Goal: Check status: Check status

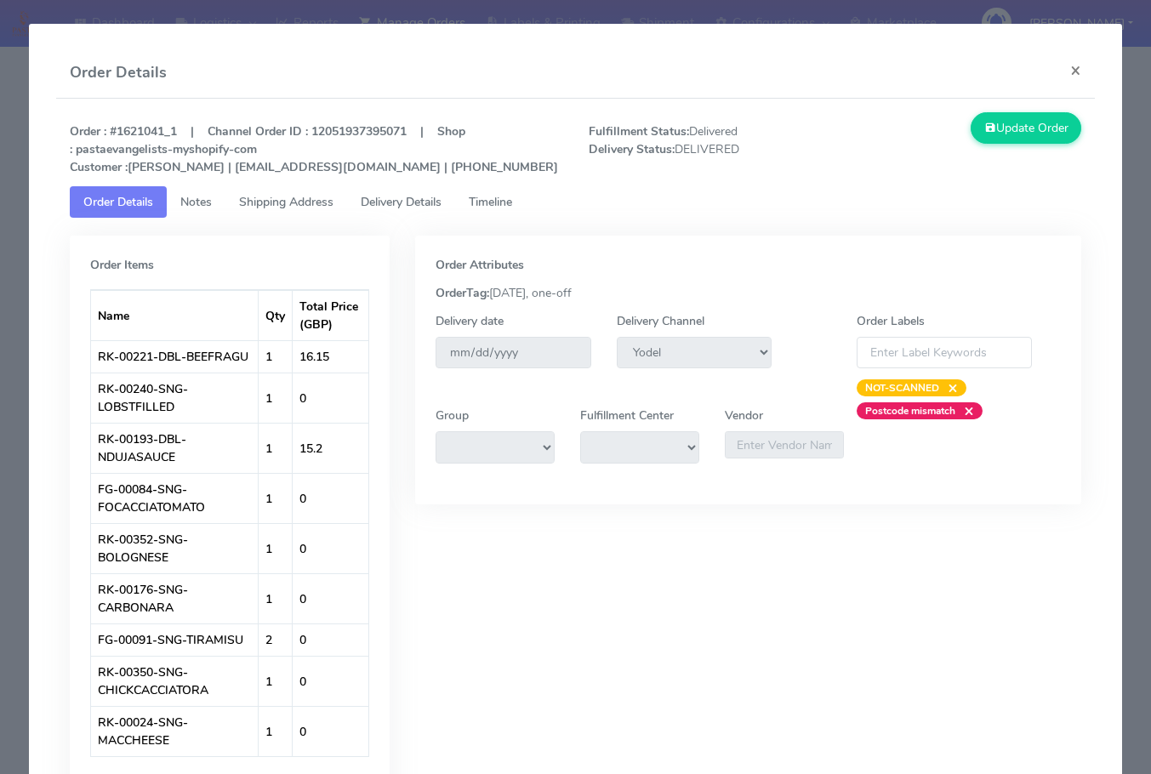
select select "5"
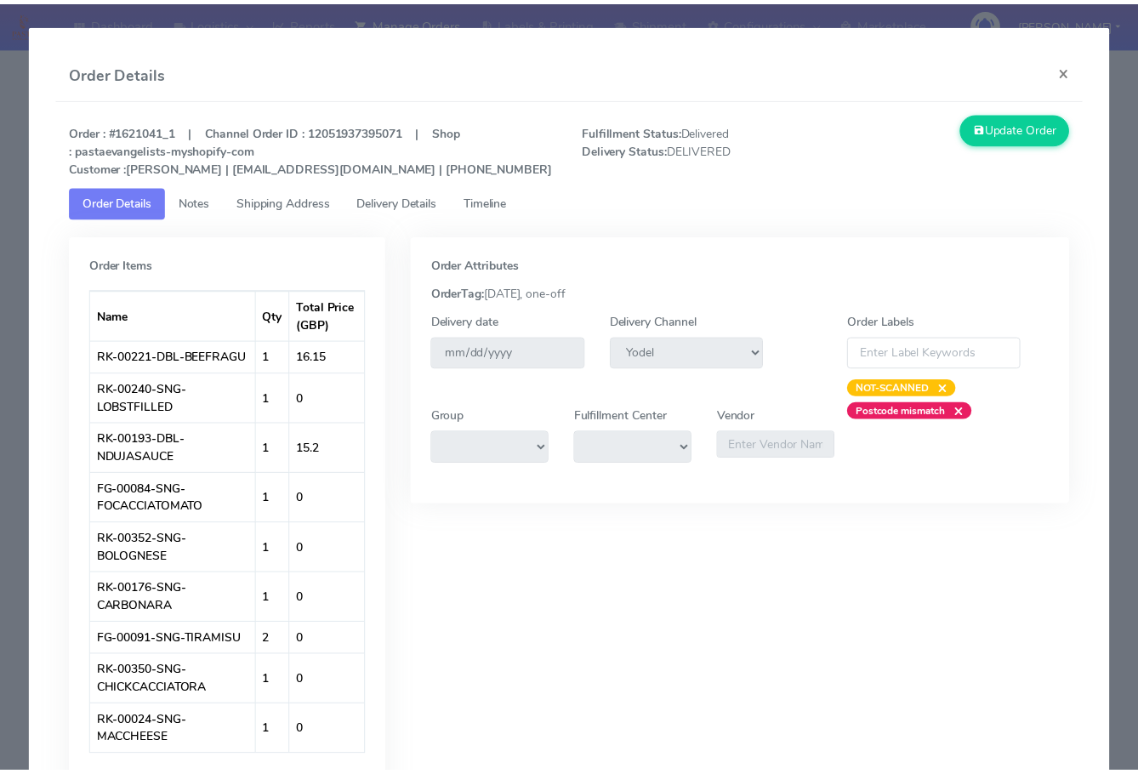
scroll to position [191, 0]
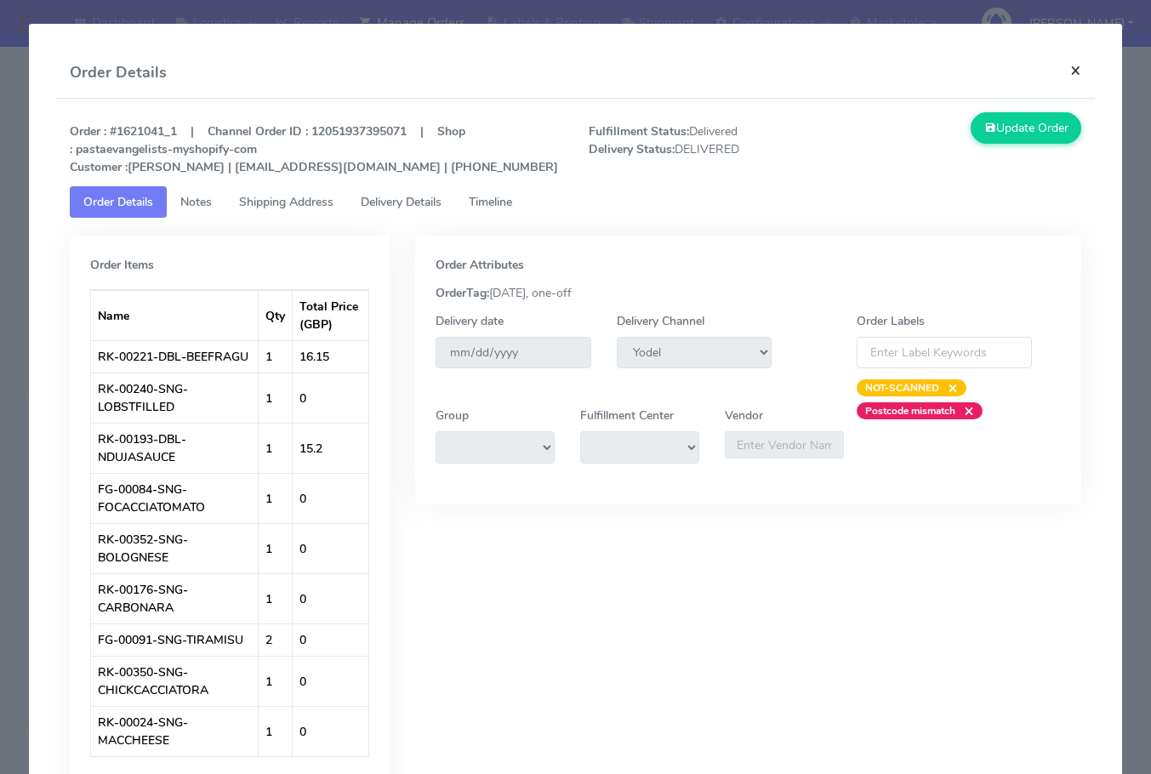
click at [1074, 66] on button "×" at bounding box center [1075, 70] width 38 height 45
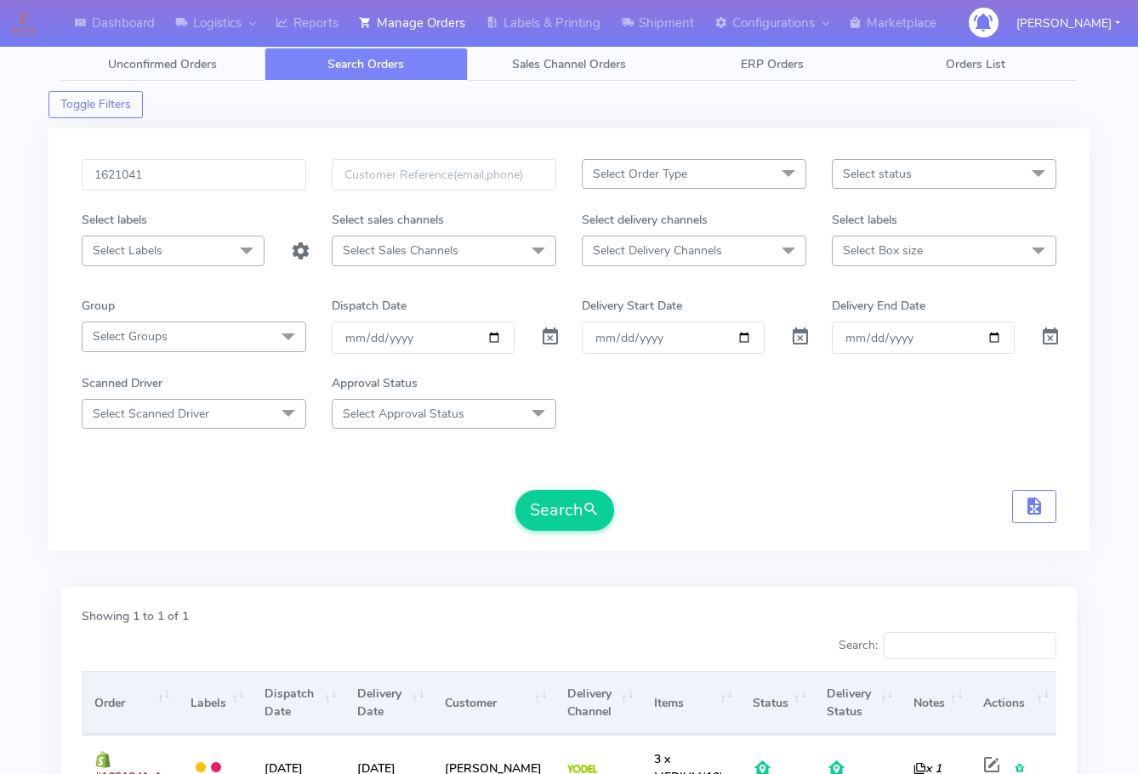
scroll to position [0, 0]
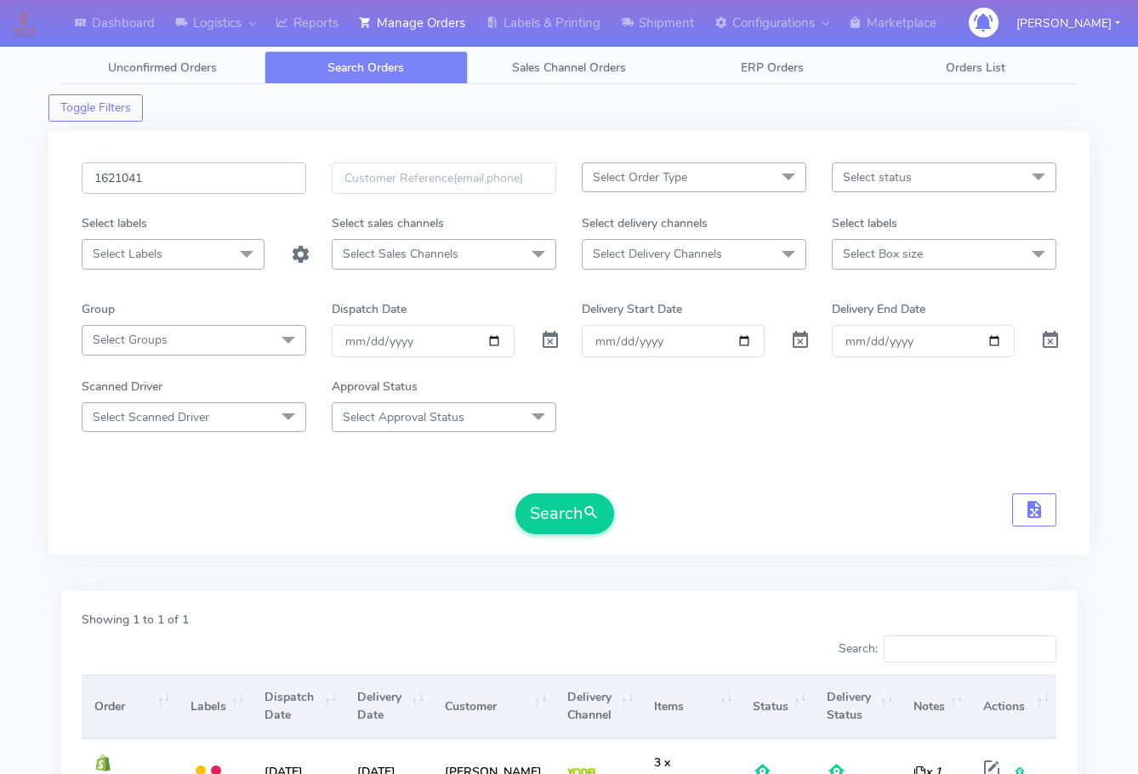
click at [206, 178] on input "1621041" at bounding box center [194, 177] width 225 height 31
paste input "4470"
type input "1624470"
click at [559, 514] on button "Search" at bounding box center [564, 513] width 99 height 41
click at [205, 189] on input "1624470" at bounding box center [194, 177] width 225 height 31
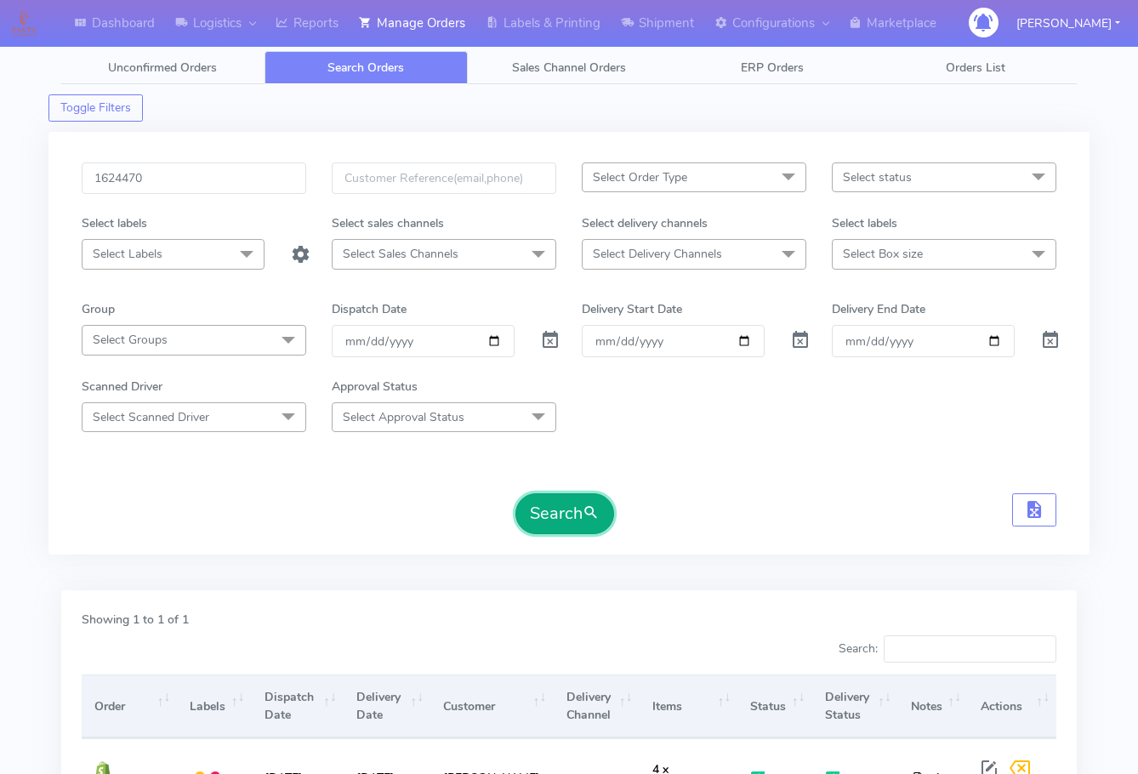
click at [551, 504] on button "Search" at bounding box center [564, 513] width 99 height 41
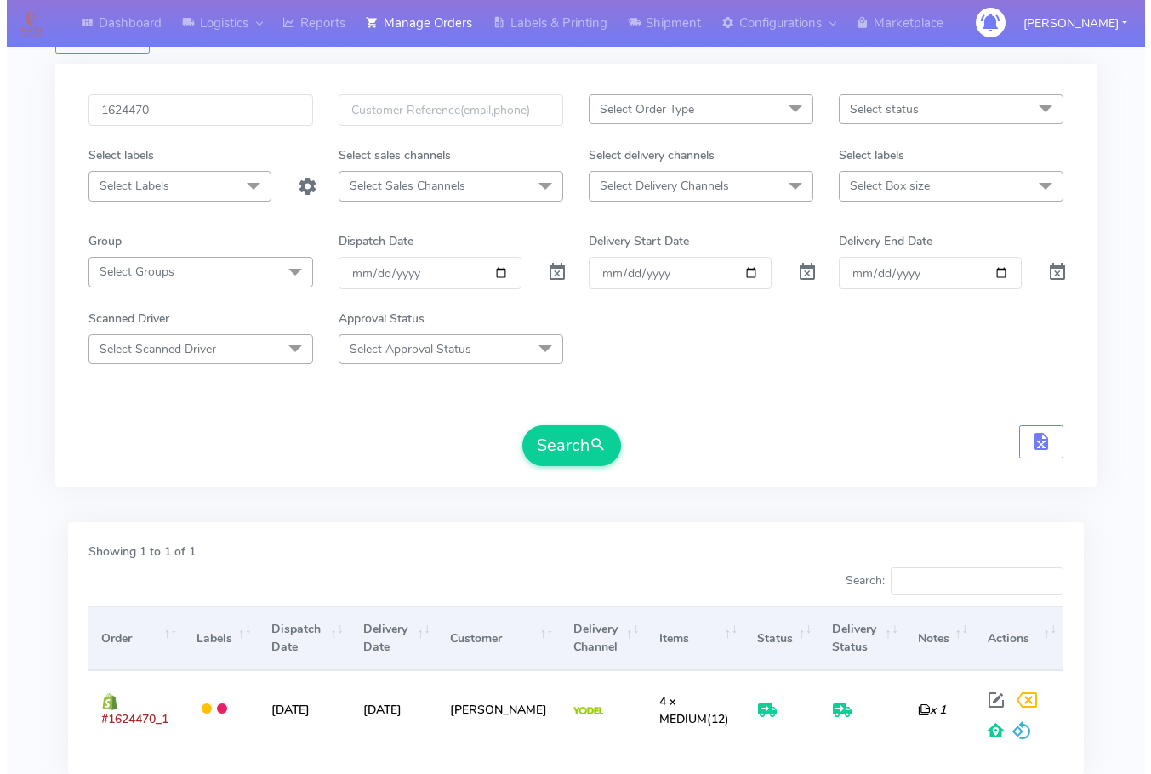
scroll to position [188, 0]
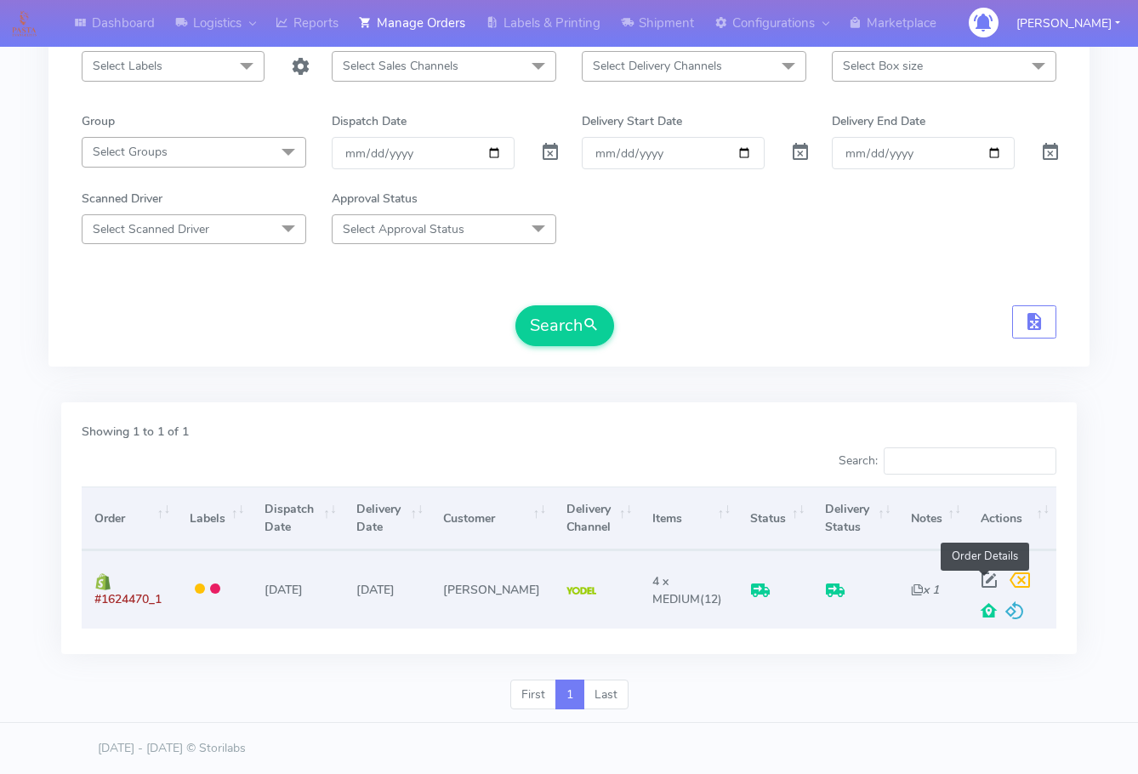
click at [982, 576] on span at bounding box center [989, 584] width 31 height 16
select select "5"
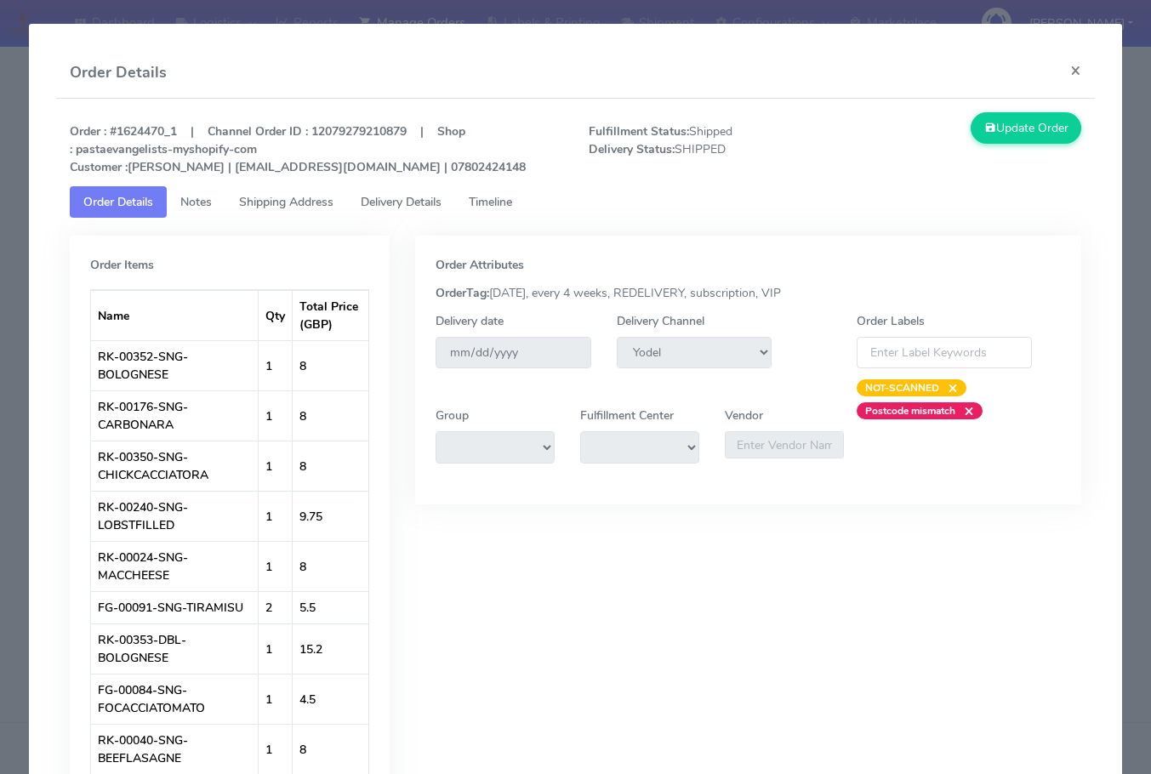
click at [256, 191] on link "Shipping Address" at bounding box center [286, 201] width 122 height 31
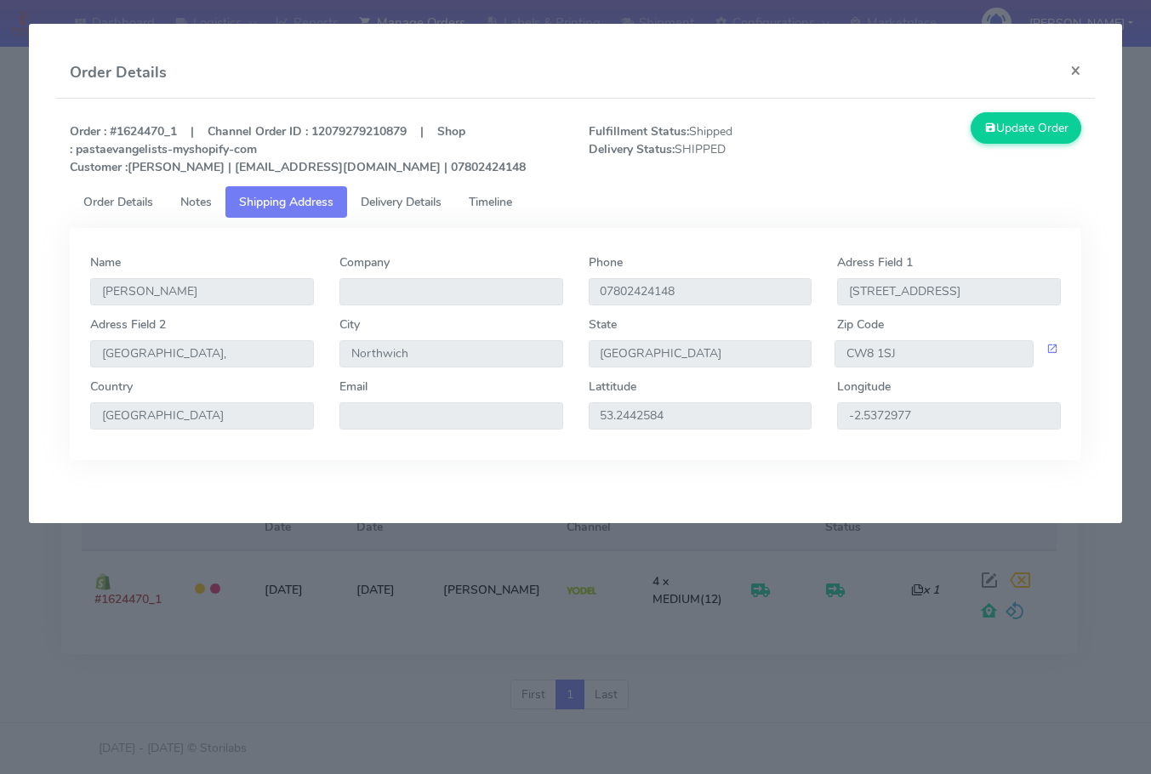
click at [429, 200] on span "Delivery Details" at bounding box center [401, 202] width 81 height 16
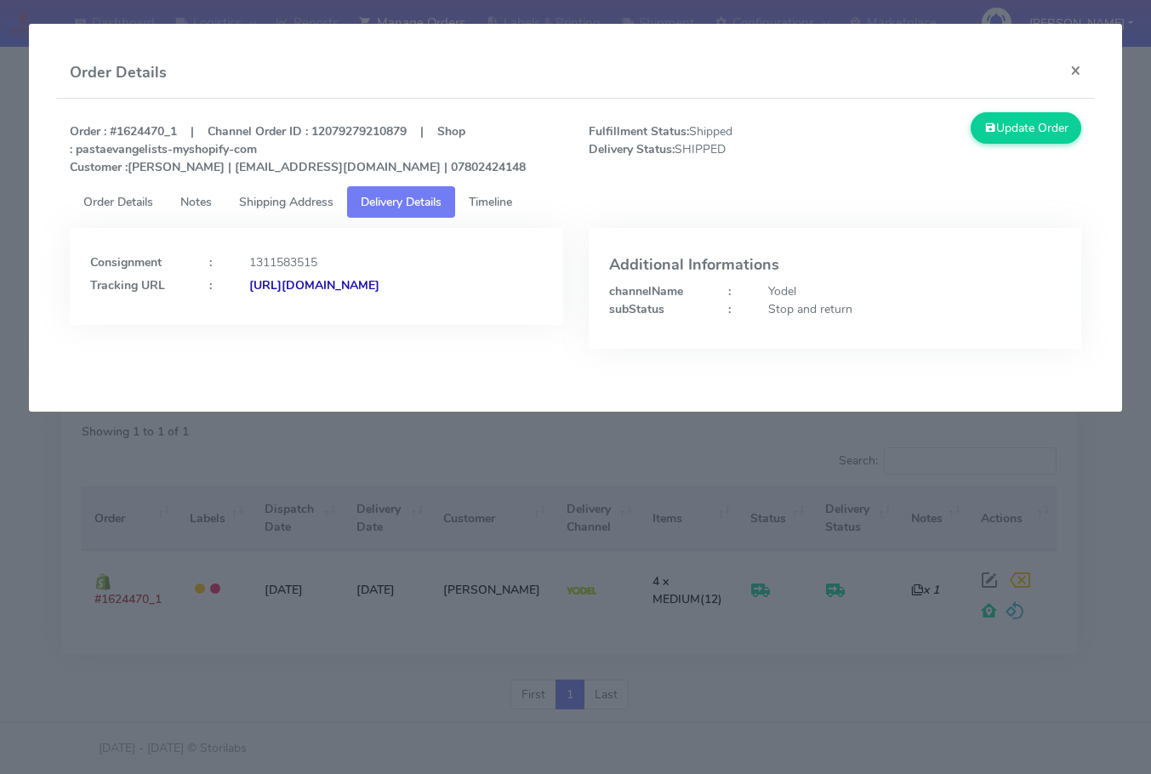
drag, startPoint x: 484, startPoint y: 305, endPoint x: 275, endPoint y: 339, distance: 212.0
click at [275, 325] on div "Consignment : 1311583515 Tracking URL : [URL][DOMAIN_NAME]" at bounding box center [316, 276] width 493 height 97
copy strong "JJD0002249960900089"
drag, startPoint x: 169, startPoint y: 128, endPoint x: 119, endPoint y: 135, distance: 50.6
click at [119, 135] on strong "Order : #1624470_1 | Channel Order ID : 12079279210879 | Shop : pastaevangelist…" at bounding box center [298, 149] width 456 height 52
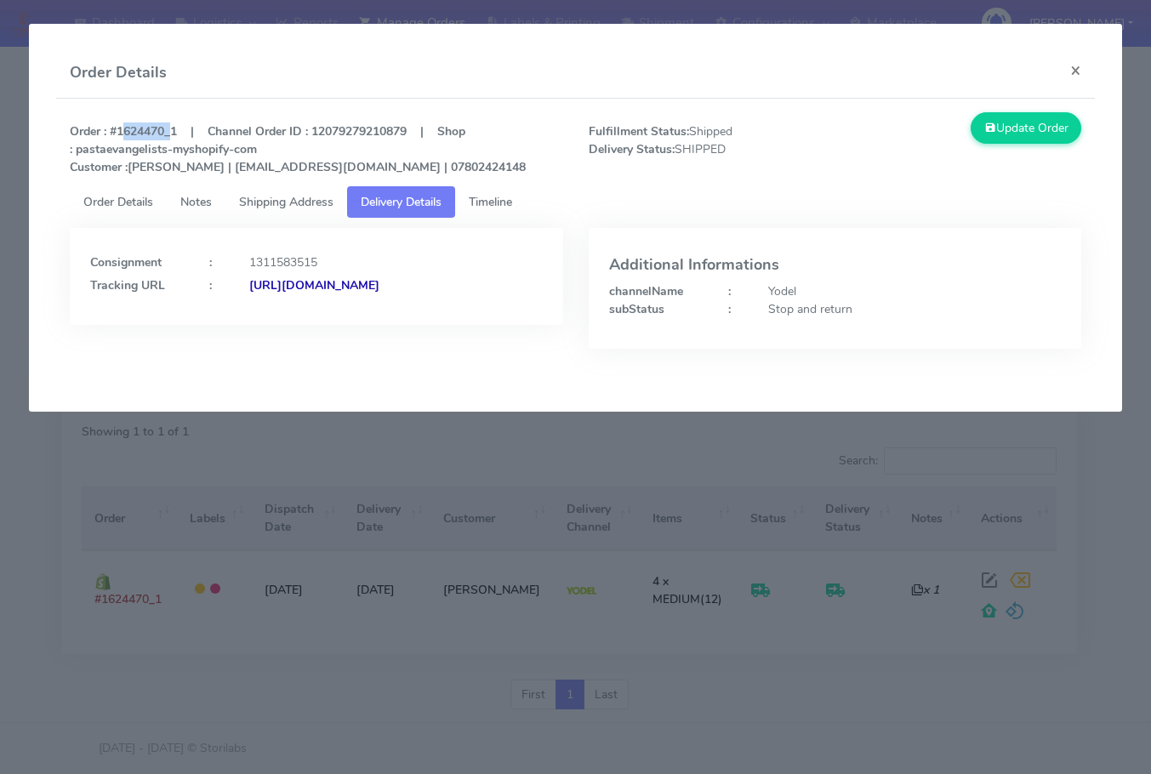
copy strong "1624470"
drag, startPoint x: 1085, startPoint y: 75, endPoint x: 819, endPoint y: 174, distance: 283.9
click at [1085, 75] on button "×" at bounding box center [1075, 70] width 38 height 45
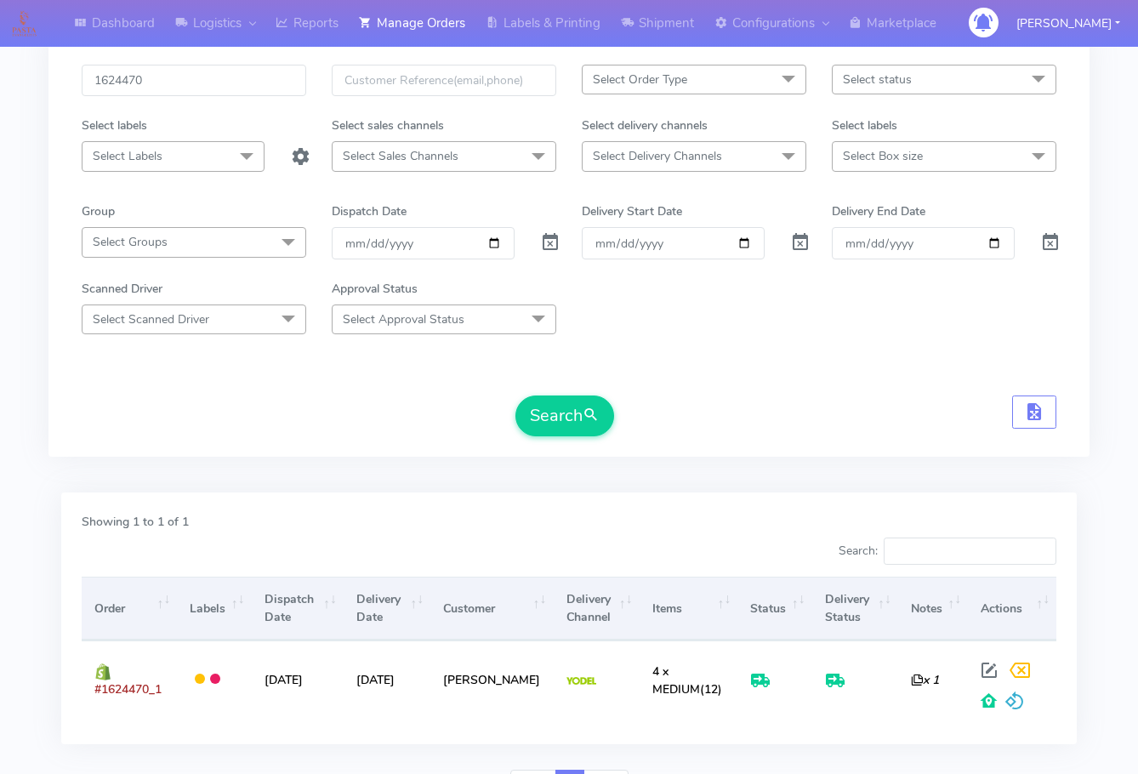
scroll to position [0, 0]
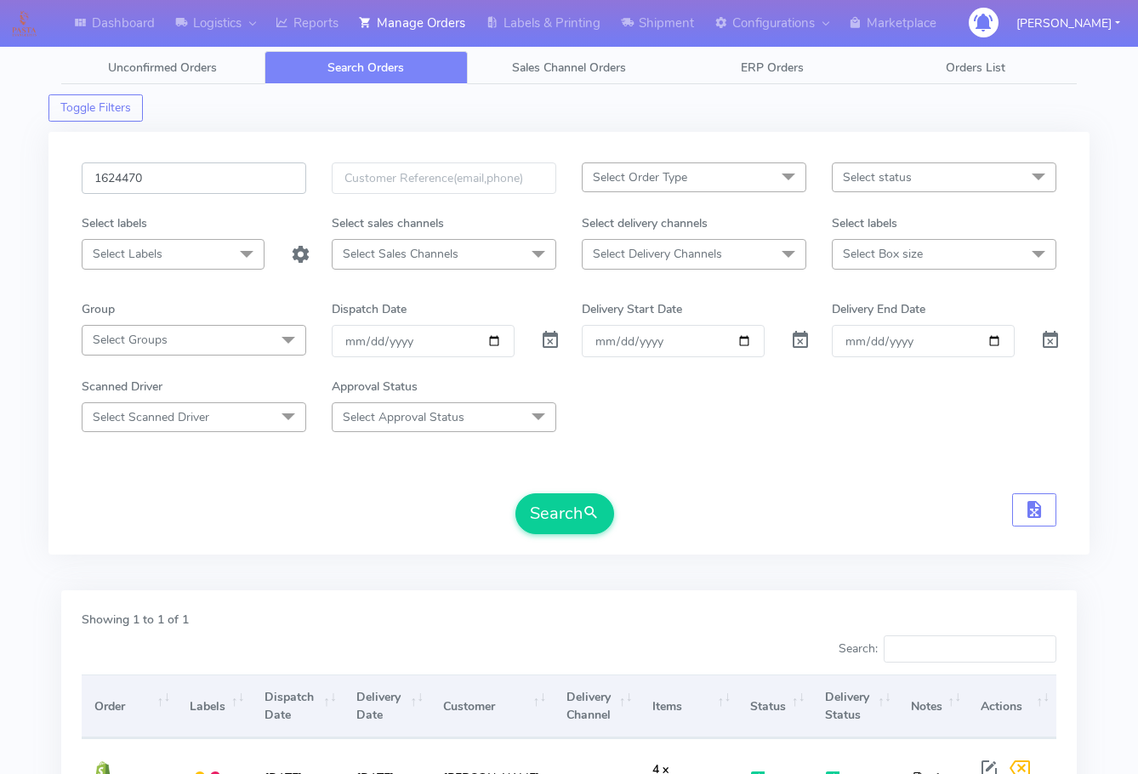
click at [208, 168] on input "1624470" at bounding box center [194, 177] width 225 height 31
paste input "5471"
type input "1625471"
click at [538, 520] on button "Search" at bounding box center [564, 513] width 99 height 41
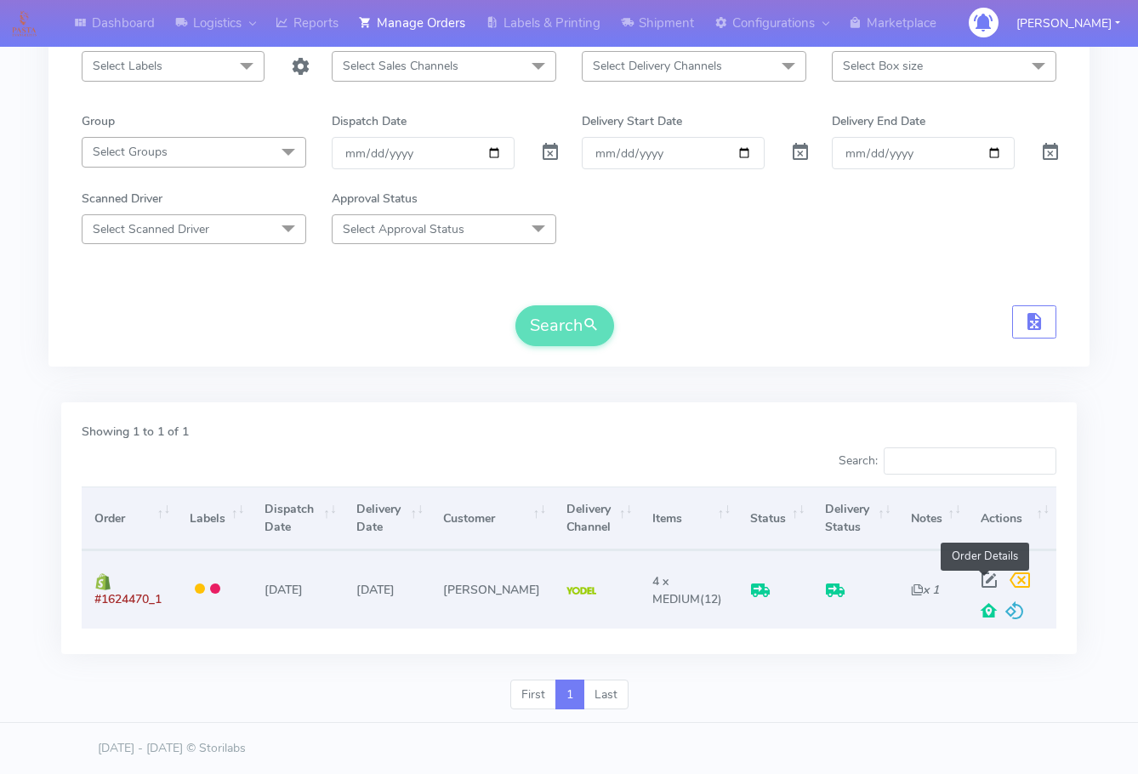
click at [986, 584] on span at bounding box center [989, 584] width 31 height 16
select select "5"
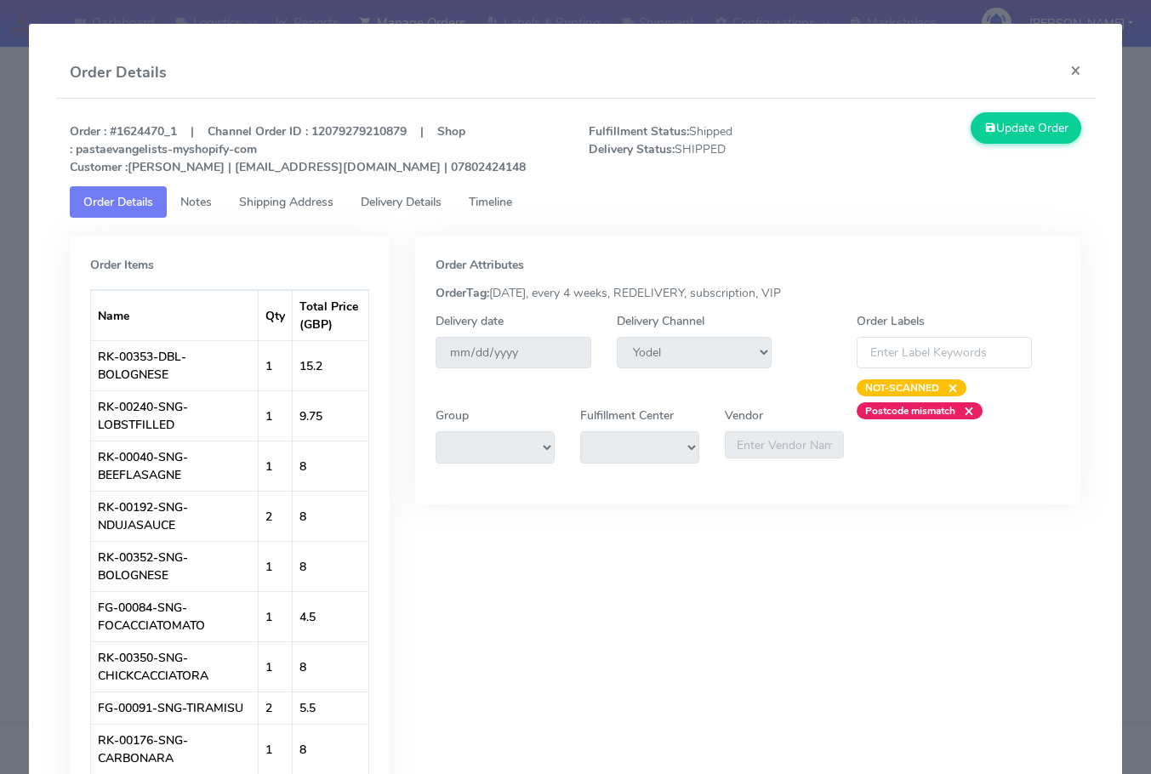
click at [297, 204] on span "Shipping Address" at bounding box center [286, 202] width 94 height 16
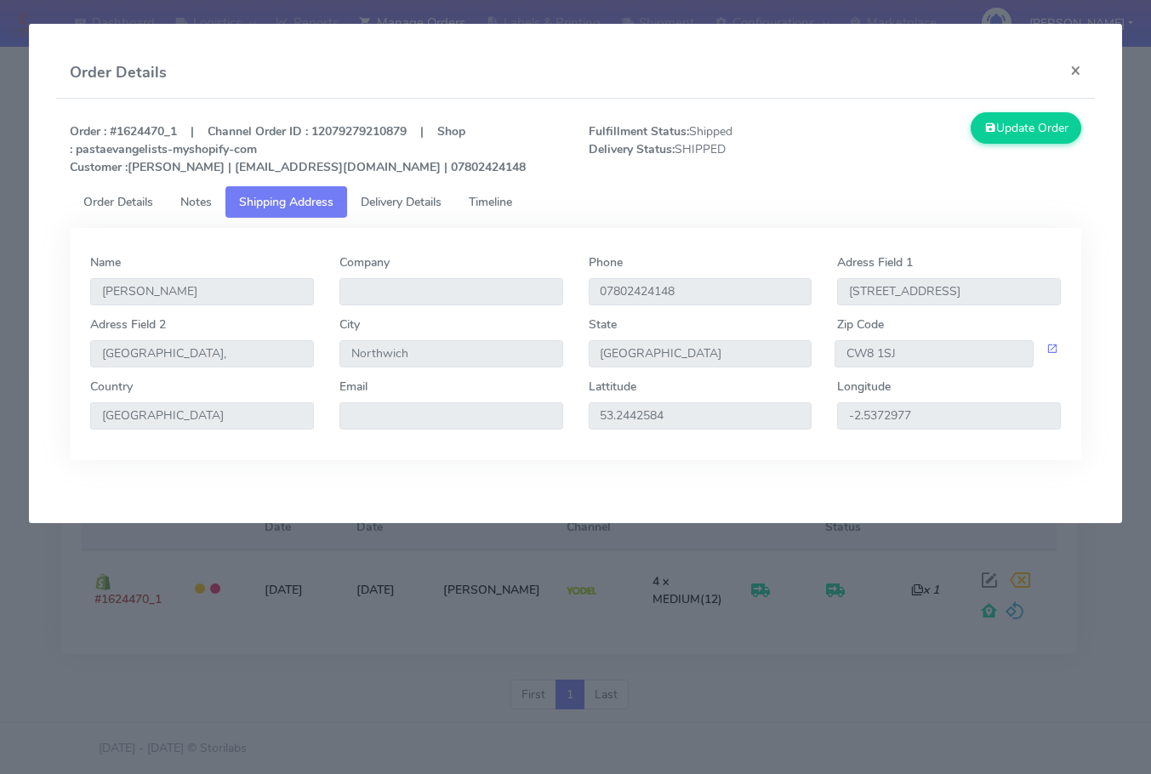
click at [404, 200] on span "Delivery Details" at bounding box center [401, 202] width 81 height 16
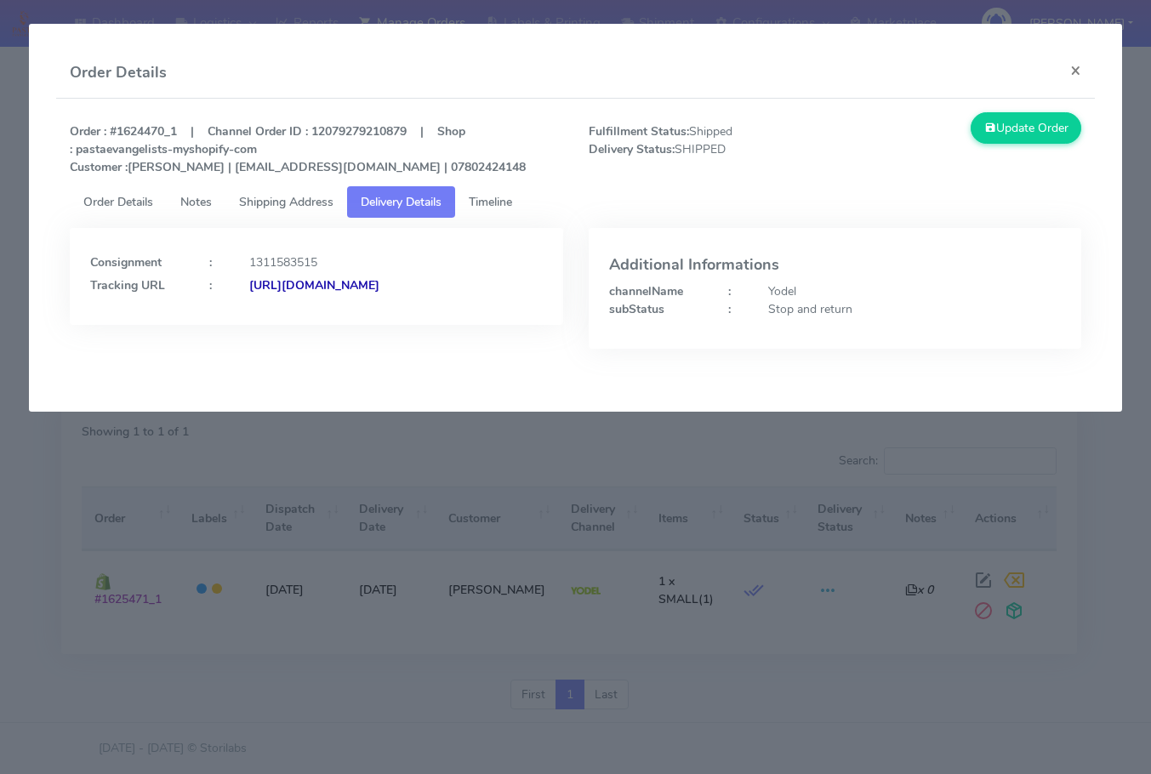
click at [310, 196] on span "Shipping Address" at bounding box center [286, 202] width 94 height 16
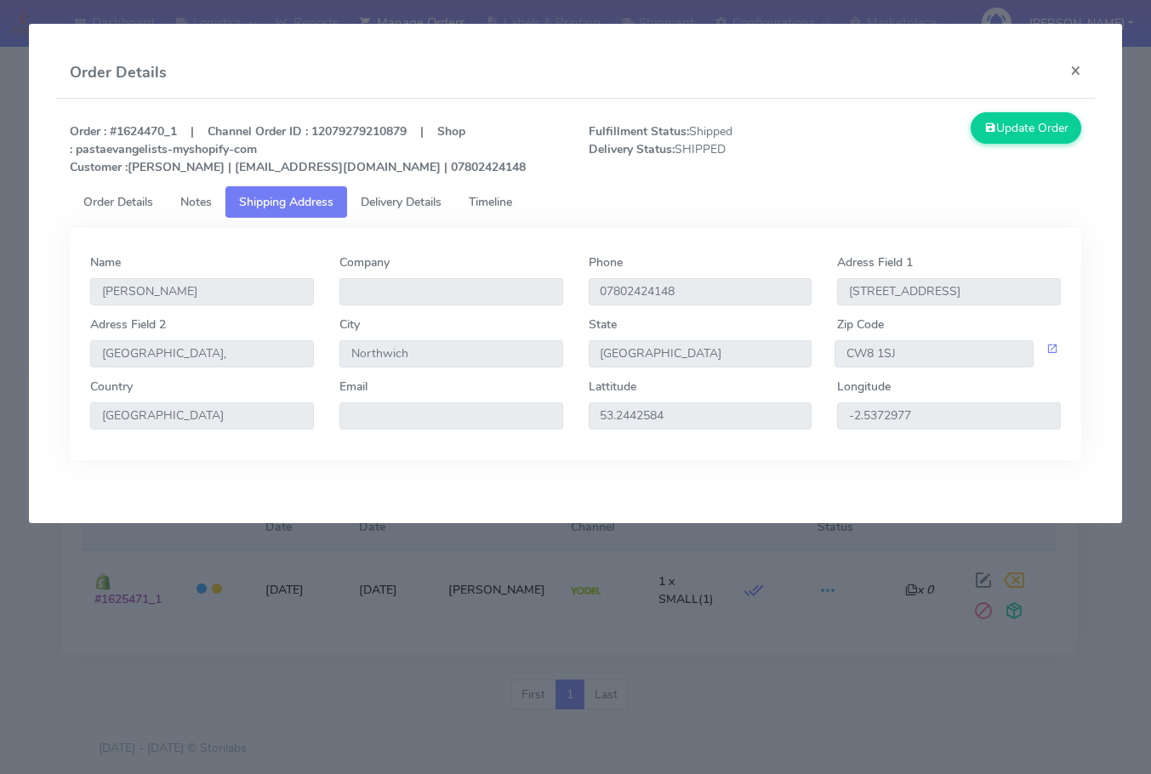
click at [418, 201] on span "Delivery Details" at bounding box center [401, 202] width 81 height 16
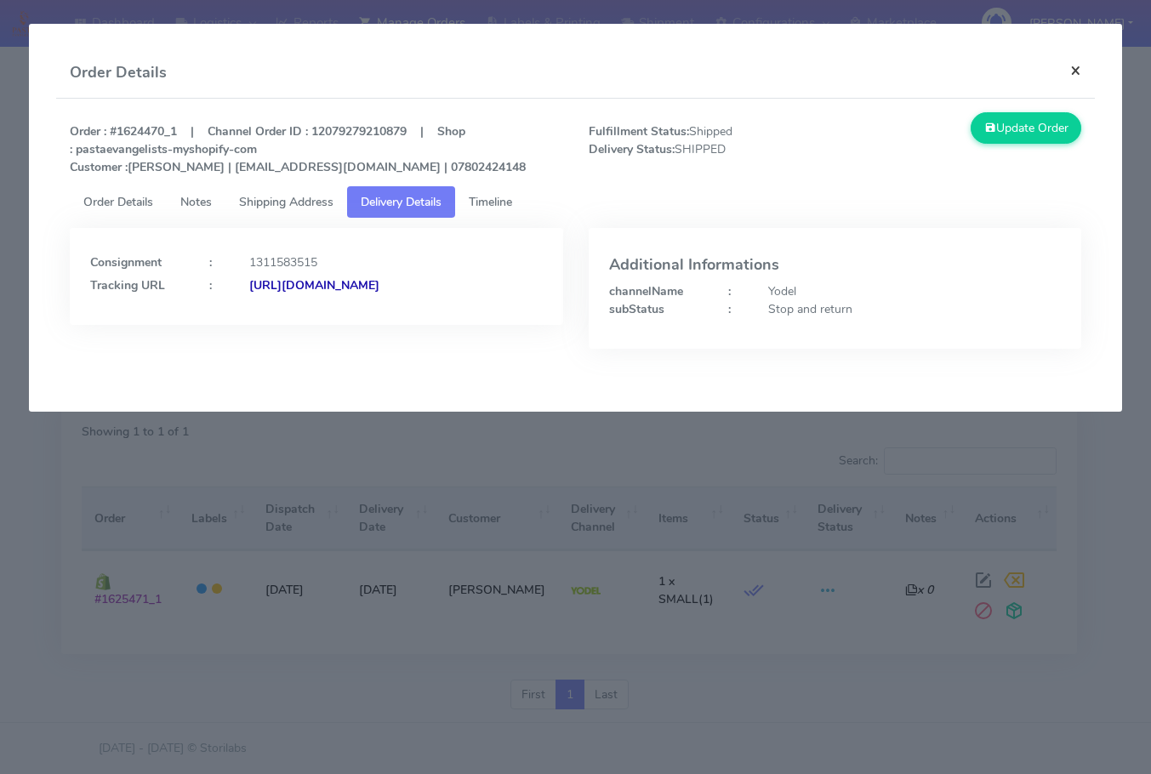
click at [1079, 66] on button "×" at bounding box center [1075, 70] width 38 height 45
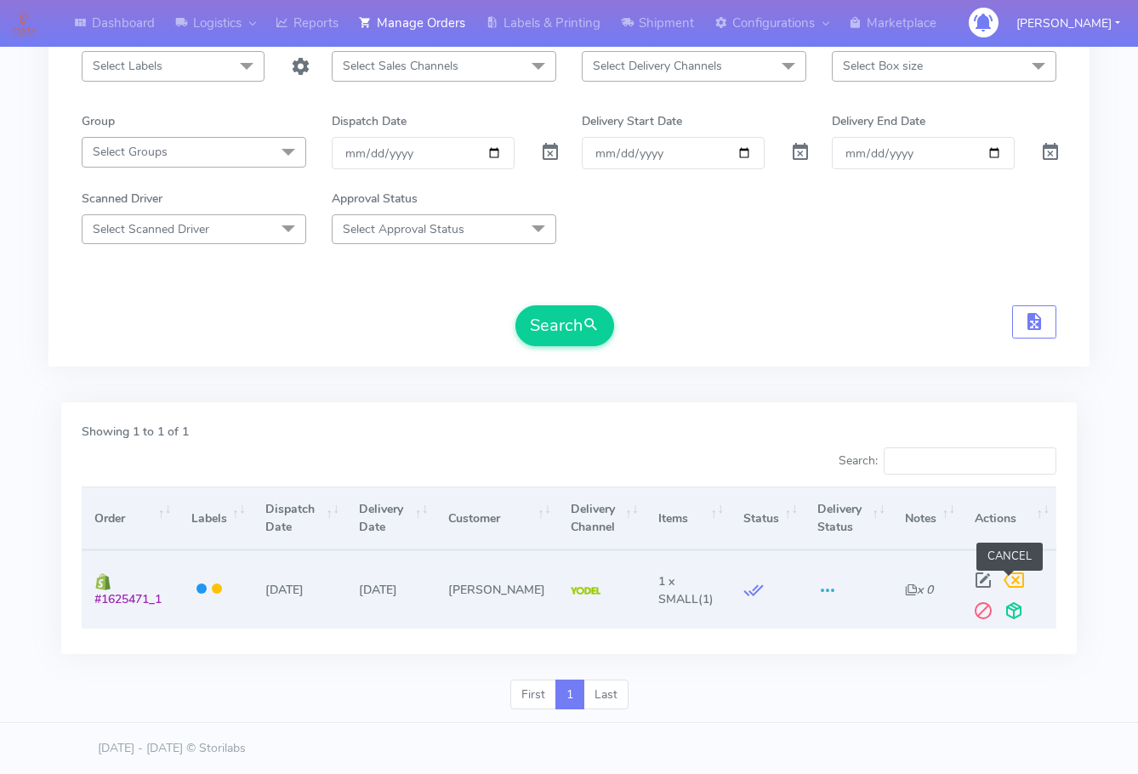
click at [1015, 577] on span at bounding box center [1014, 584] width 31 height 16
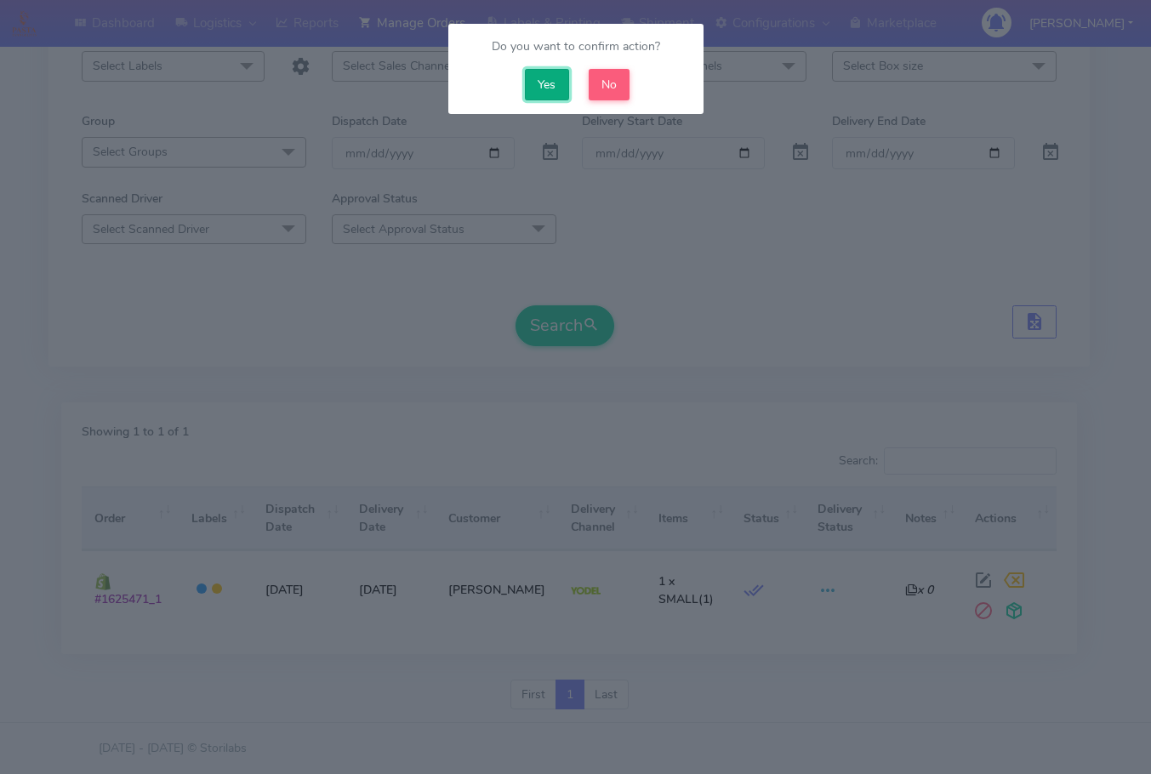
click at [544, 77] on button "Yes" at bounding box center [547, 84] width 44 height 31
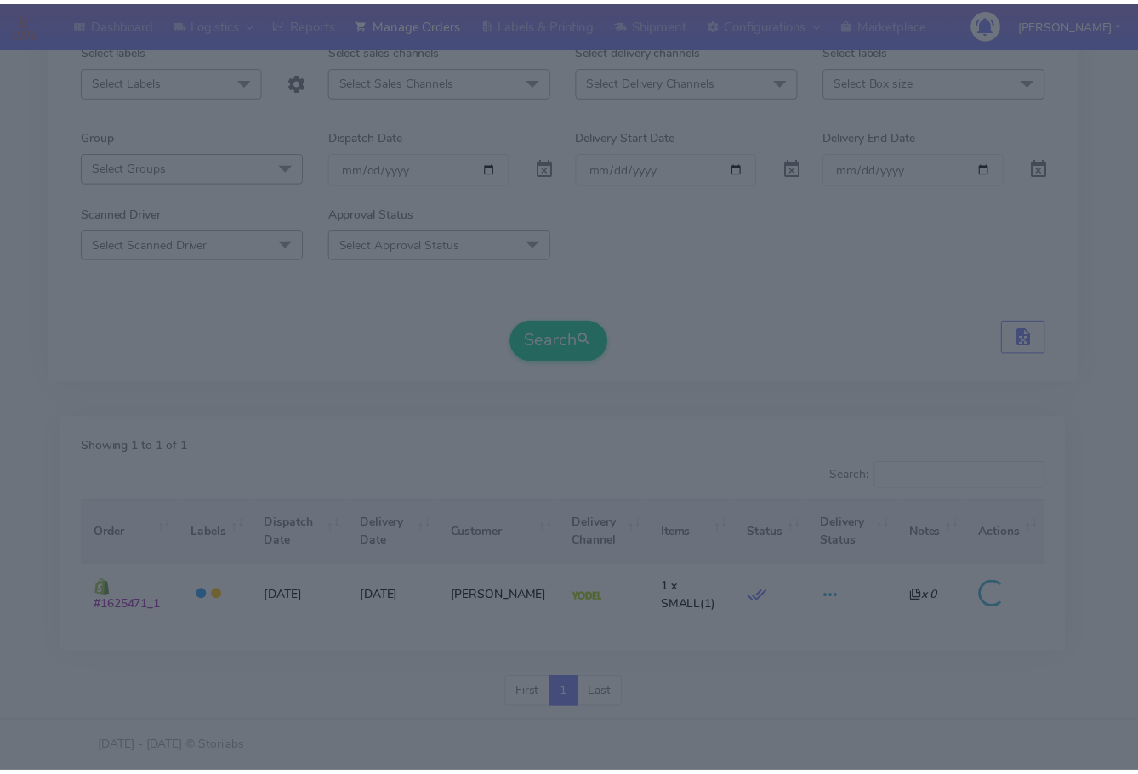
scroll to position [174, 0]
